Goal: Task Accomplishment & Management: Complete application form

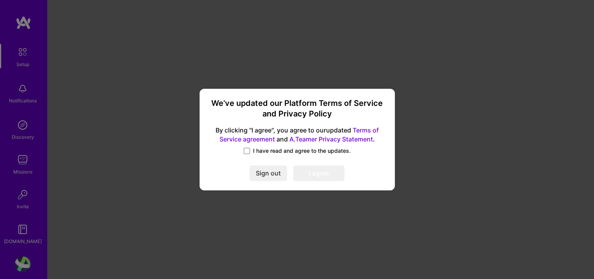
click at [268, 148] on span "I have read and agree to the updates." at bounding box center [302, 151] width 98 height 8
click at [0, 0] on input "I have read and agree to the updates." at bounding box center [0, 0] width 0 height 0
click at [313, 172] on button "I agree" at bounding box center [318, 173] width 51 height 16
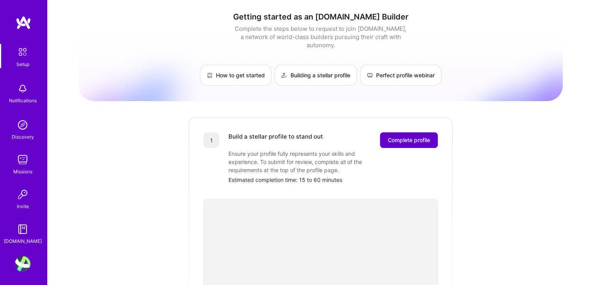
click at [390, 132] on button "Complete profile" at bounding box center [409, 140] width 58 height 16
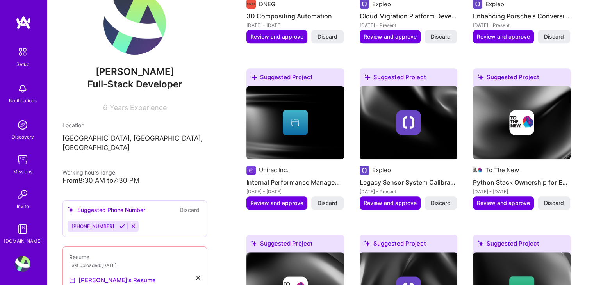
scroll to position [14, 0]
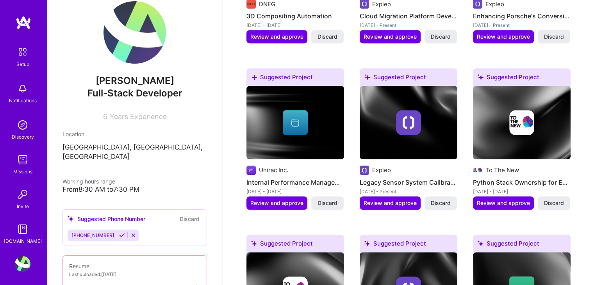
click at [18, 230] on img at bounding box center [23, 230] width 16 height 16
